Goal: Task Accomplishment & Management: Use online tool/utility

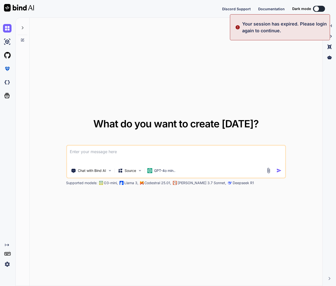
type textarea "x"
click at [321, 9] on button "Sign in" at bounding box center [314, 9] width 27 height 10
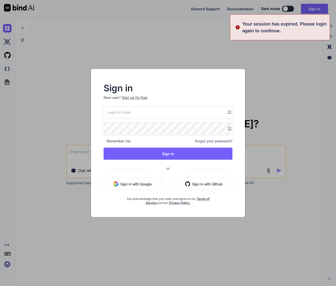
type input "[PERSON_NAME][EMAIL_ADDRESS][PERSON_NAME][DOMAIN_NAME]"
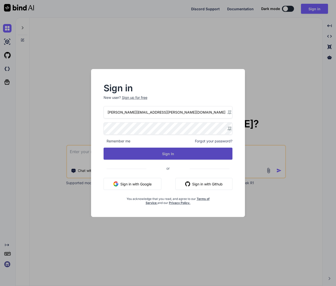
click at [178, 152] on button "Sign In" at bounding box center [168, 154] width 129 height 12
click at [165, 156] on button "Sign In" at bounding box center [168, 154] width 129 height 12
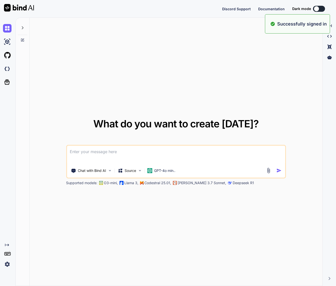
click at [321, 9] on button at bounding box center [319, 9] width 12 height 6
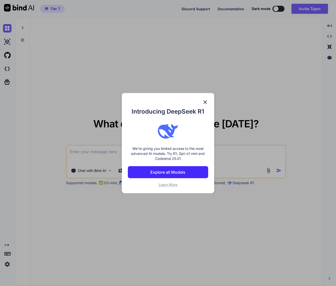
click at [178, 175] on p "Explore all Models" at bounding box center [167, 172] width 35 height 6
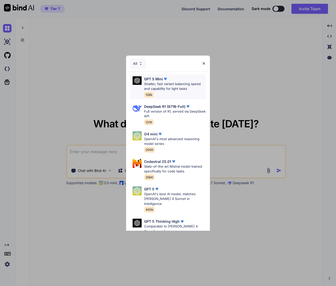
click at [177, 87] on p "Smaller, fast variant balancing speed and capability for light tasks" at bounding box center [175, 87] width 62 height 10
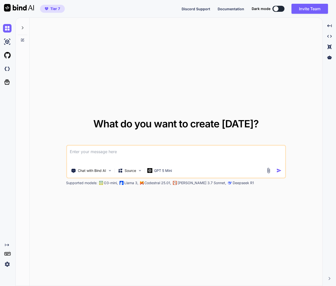
click at [282, 8] on button at bounding box center [279, 9] width 12 height 6
click at [280, 10] on button at bounding box center [279, 9] width 12 height 6
type textarea "x"
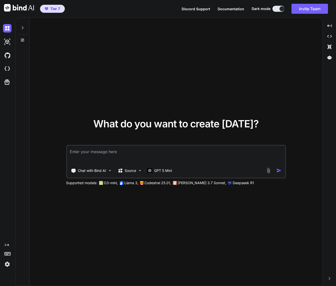
click at [270, 59] on div "What do you want to create [DATE]? Chat with Bind AI Source GPT 5 Mini Supporte…" at bounding box center [176, 152] width 293 height 269
